Goal: Task Accomplishment & Management: Complete application form

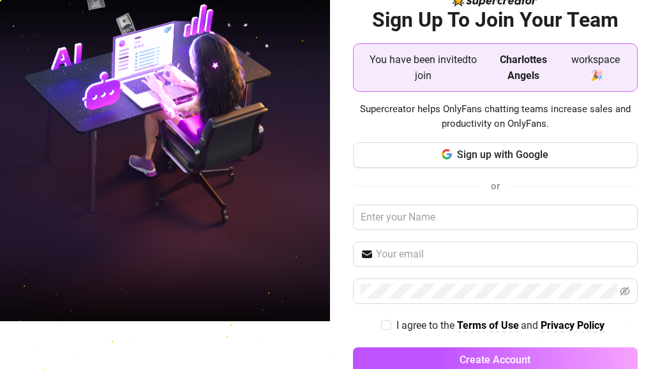
scroll to position [64, 0]
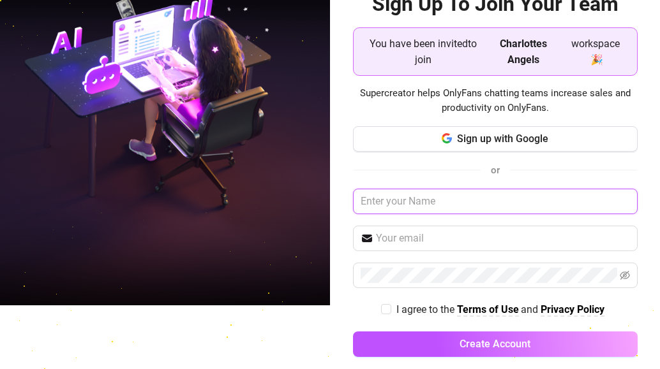
click at [434, 206] on input "text" at bounding box center [495, 202] width 285 height 26
type input "A"
type input "[PERSON_NAME]"
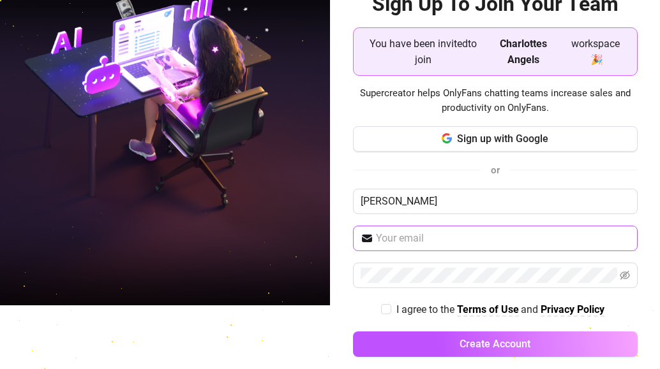
click at [421, 228] on span at bounding box center [495, 239] width 285 height 26
paste input "[EMAIL_ADDRESS][DOMAIN_NAME]"
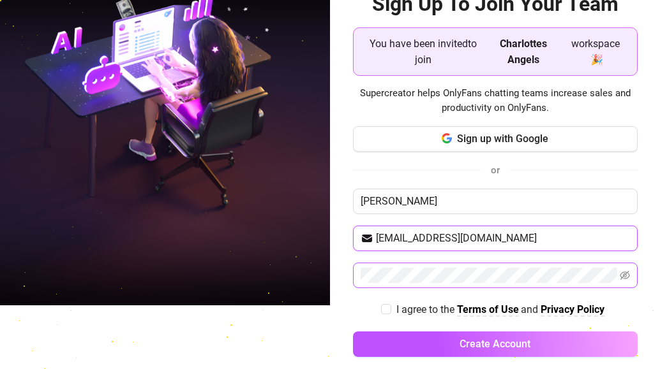
type input "[EMAIL_ADDRESS][DOMAIN_NAME]"
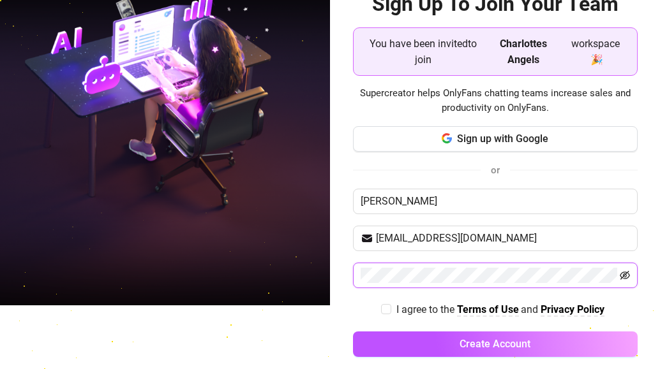
click at [619, 274] on icon "eye-invisible" at bounding box center [624, 275] width 10 height 9
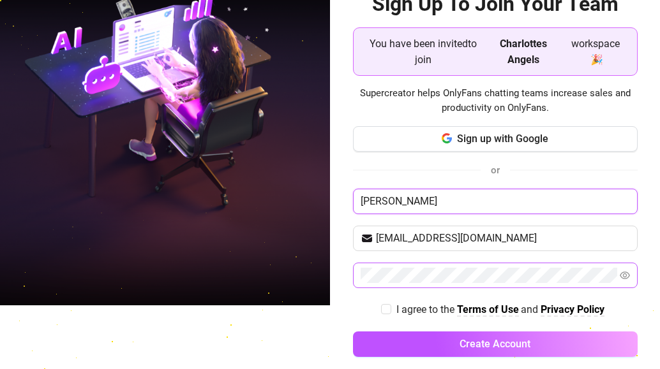
click at [394, 197] on input "[PERSON_NAME]" at bounding box center [495, 202] width 285 height 26
type input "A"
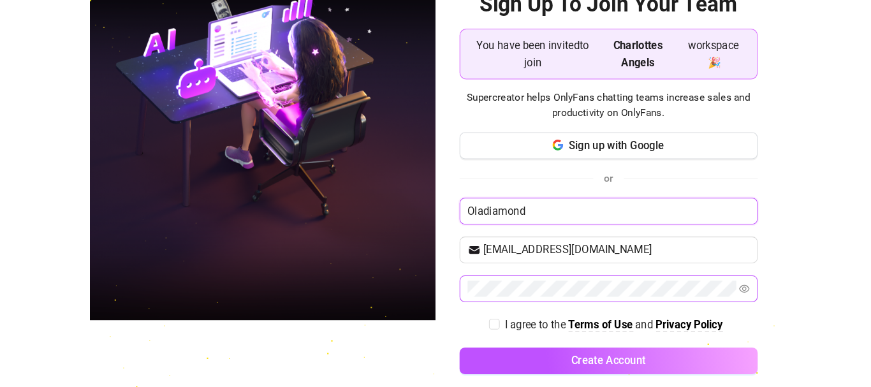
scroll to position [78, 0]
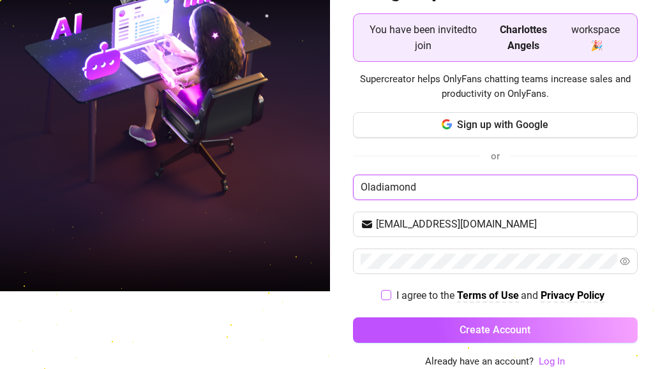
type input "Oladiamond"
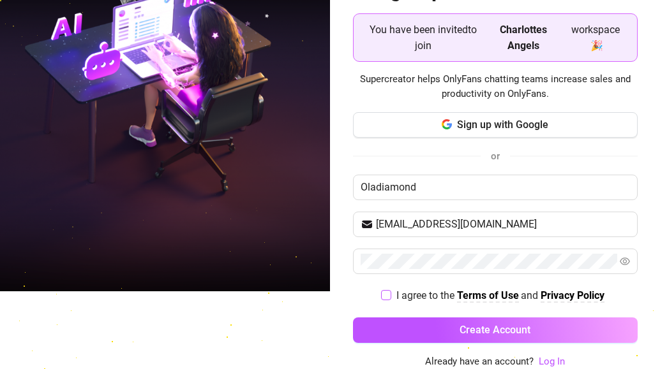
click at [381, 293] on input "I agree to the Terms of Use and Privacy Policy" at bounding box center [385, 294] width 9 height 9
checkbox input "true"
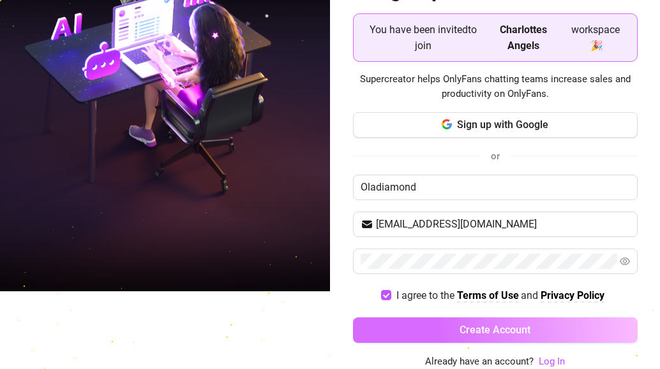
click at [501, 328] on span "Create Account" at bounding box center [494, 330] width 71 height 12
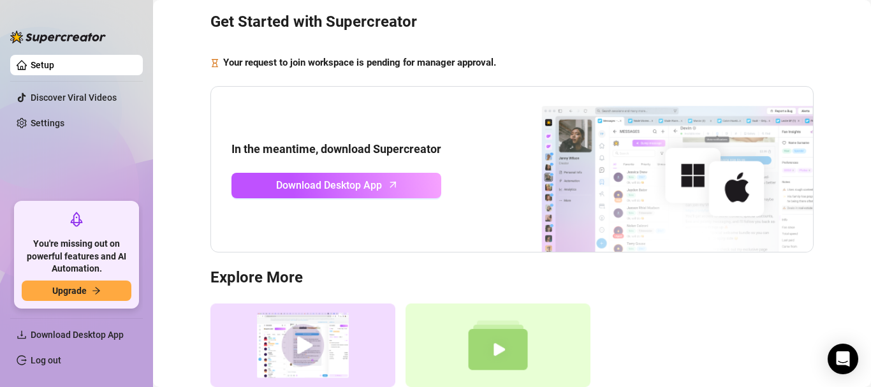
scroll to position [64, 0]
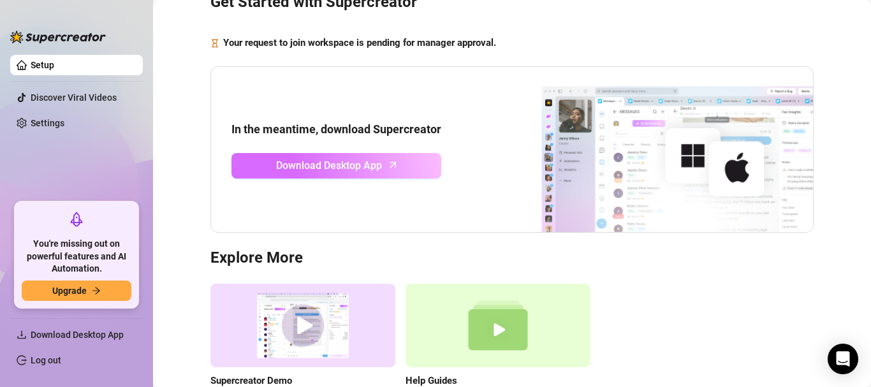
click at [323, 167] on span "Download Desktop App" at bounding box center [329, 166] width 106 height 16
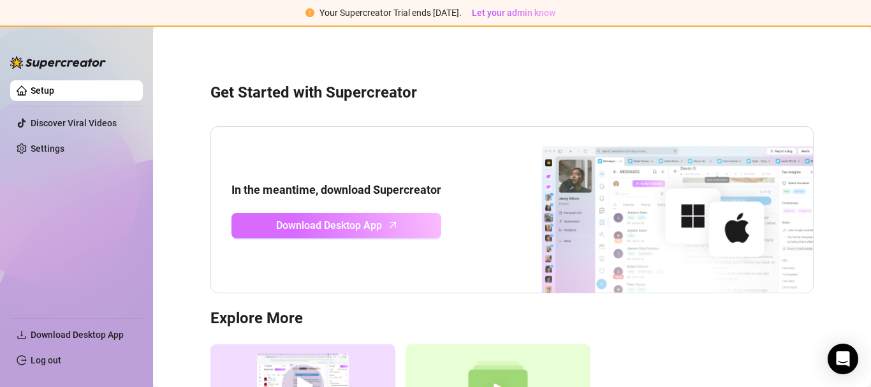
click at [348, 230] on span "Download Desktop App" at bounding box center [329, 226] width 106 height 16
